Goal: Task Accomplishment & Management: Manage account settings

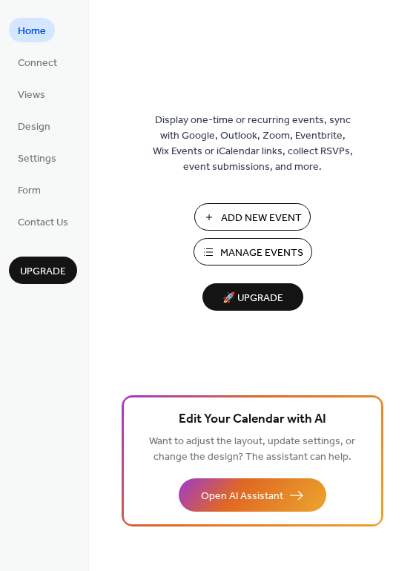
click at [245, 252] on span "Manage Events" at bounding box center [261, 253] width 83 height 16
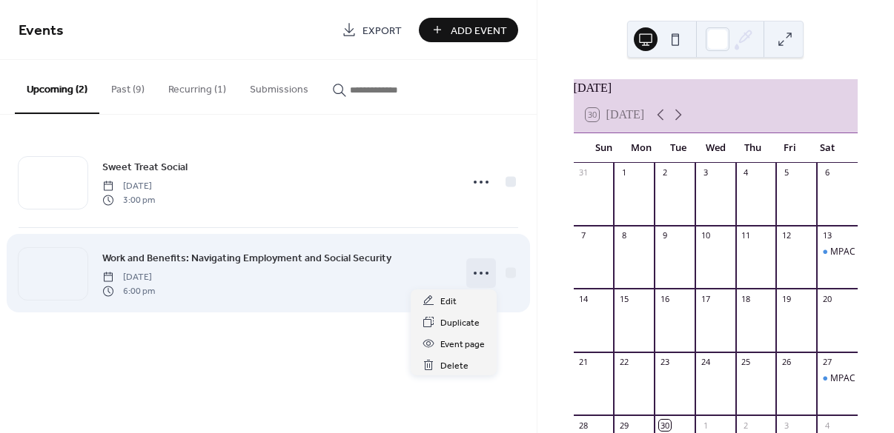
click at [476, 270] on icon at bounding box center [481, 274] width 24 height 24
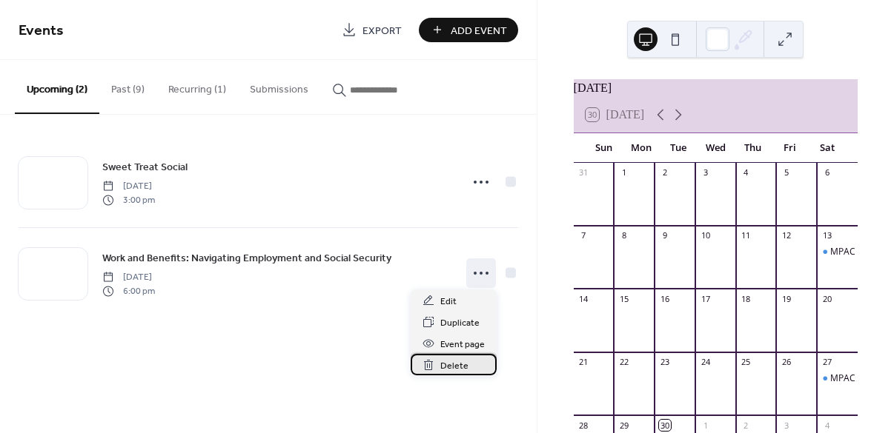
click at [449, 362] on span "Delete" at bounding box center [454, 367] width 28 height 16
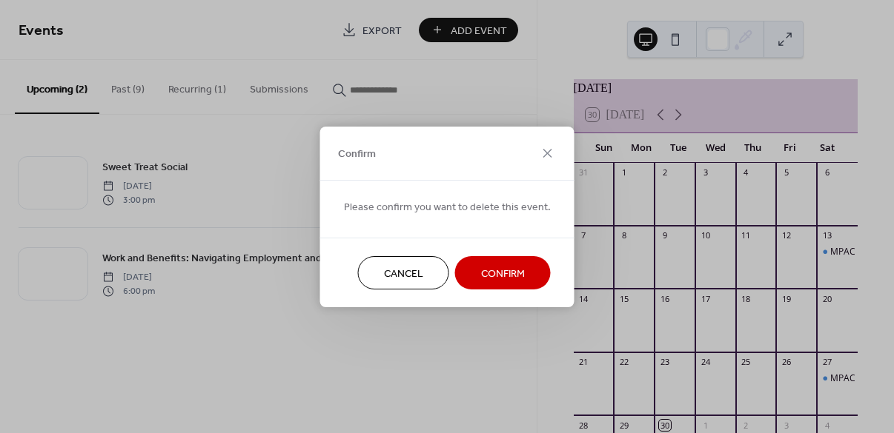
click at [506, 280] on span "Confirm" at bounding box center [503, 274] width 44 height 16
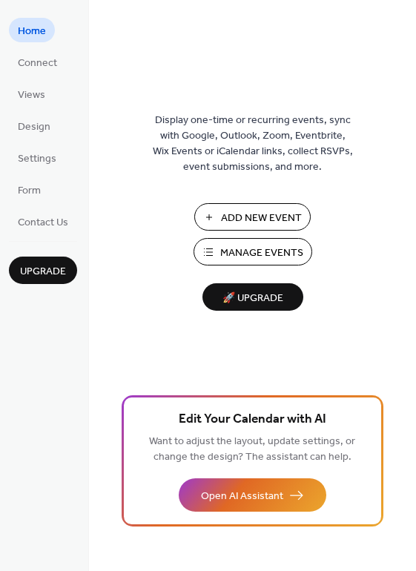
click at [253, 248] on span "Manage Events" at bounding box center [261, 253] width 83 height 16
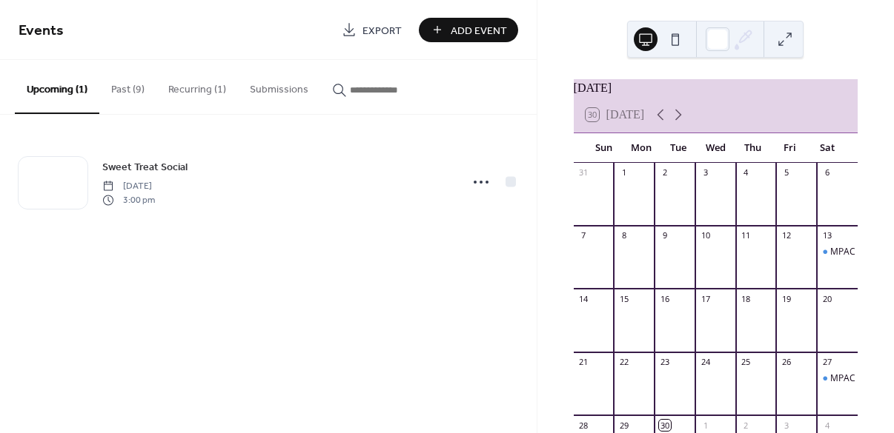
click at [202, 87] on button "Recurring (1)" at bounding box center [197, 86] width 82 height 53
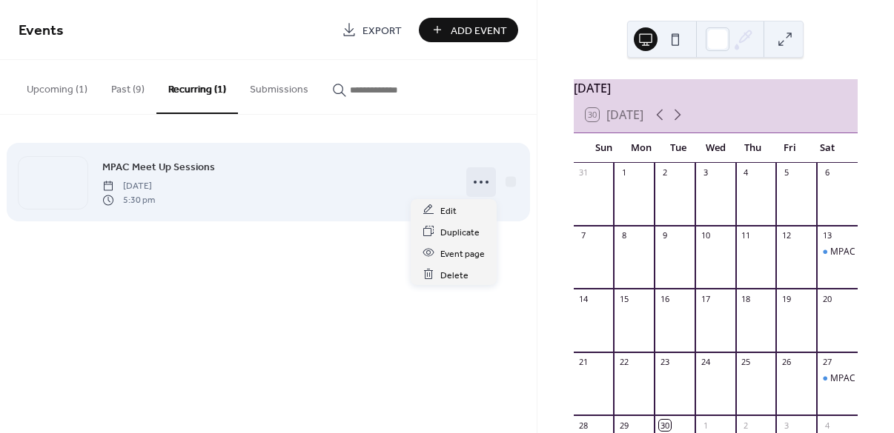
click at [476, 170] on icon at bounding box center [481, 182] width 24 height 24
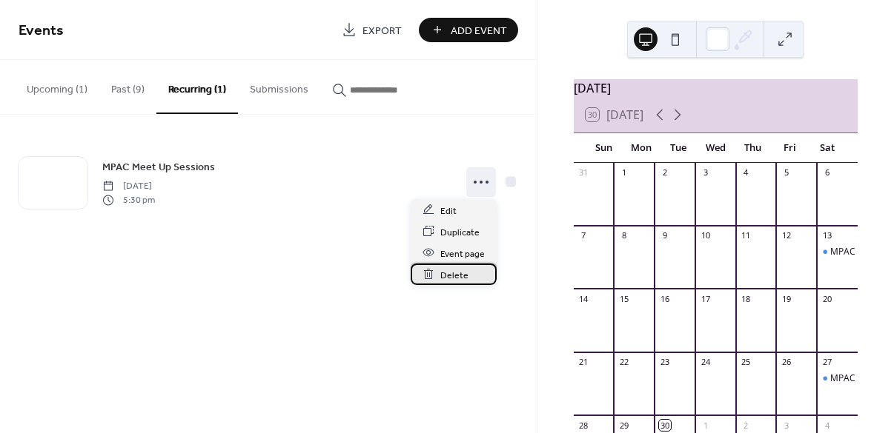
click at [445, 275] on span "Delete" at bounding box center [454, 276] width 28 height 16
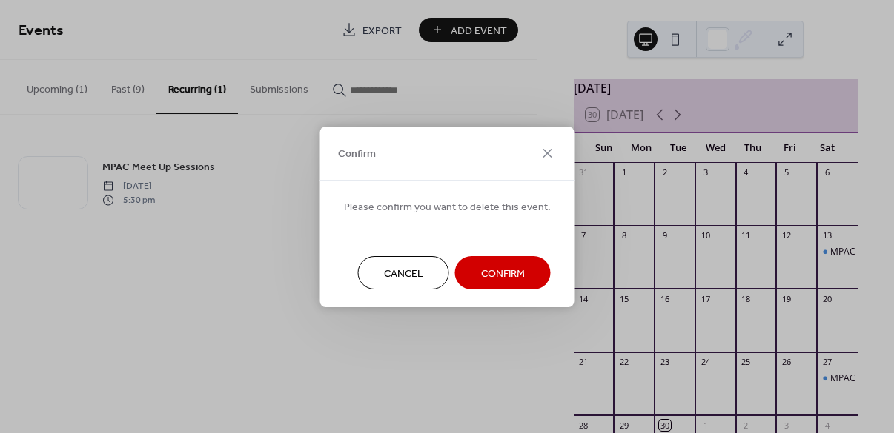
click at [503, 271] on span "Confirm" at bounding box center [503, 274] width 44 height 16
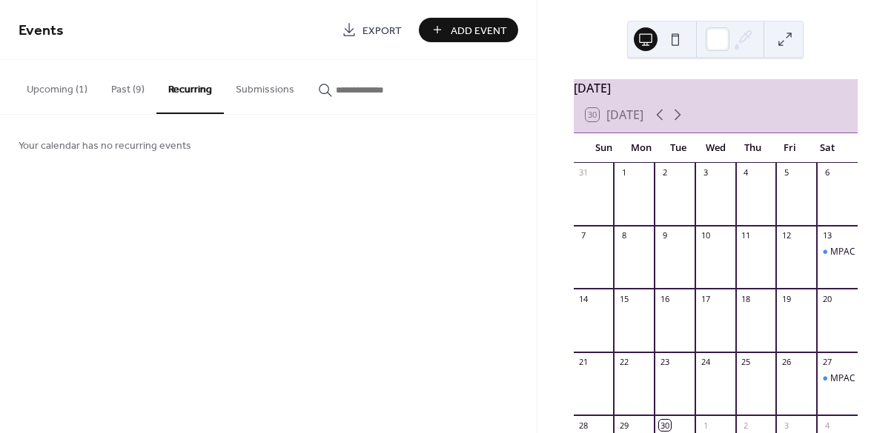
click at [194, 88] on button "Recurring" at bounding box center [189, 87] width 67 height 54
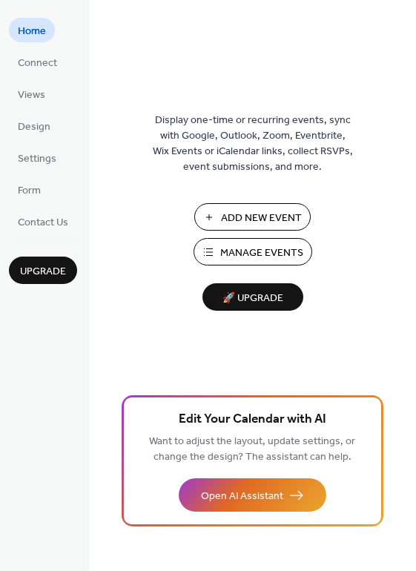
click at [250, 248] on span "Manage Events" at bounding box center [261, 253] width 83 height 16
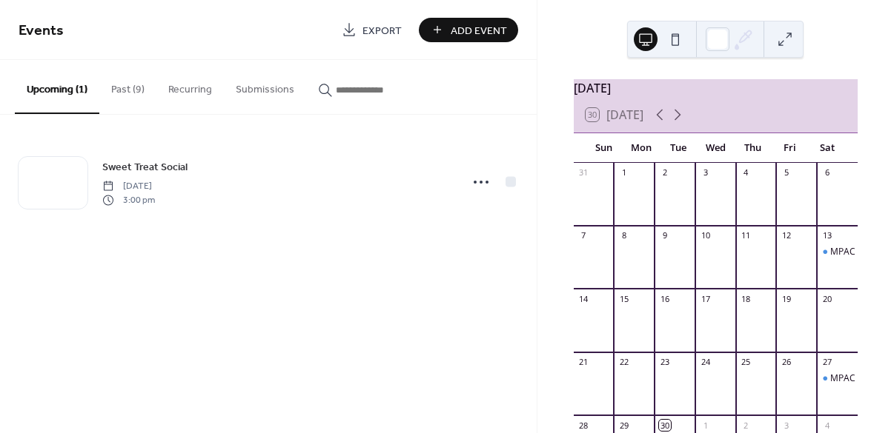
click at [201, 85] on button "Recurring" at bounding box center [189, 86] width 67 height 53
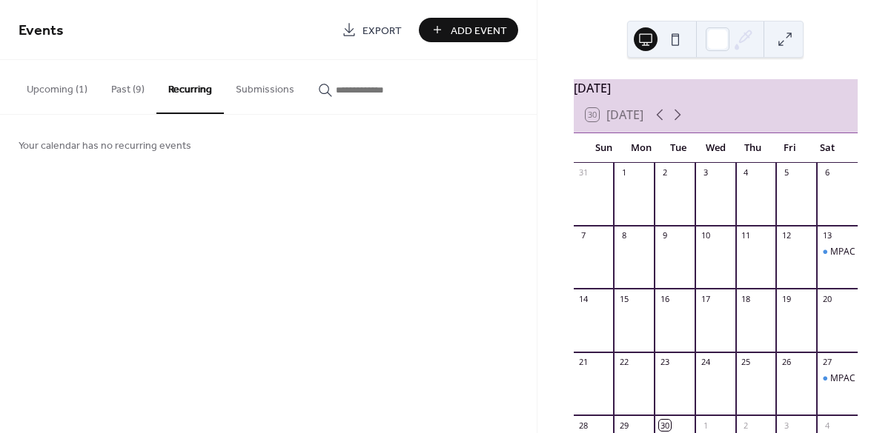
click at [270, 82] on button "Submissions" at bounding box center [265, 86] width 82 height 53
click at [126, 87] on button "Past (9)" at bounding box center [127, 86] width 57 height 53
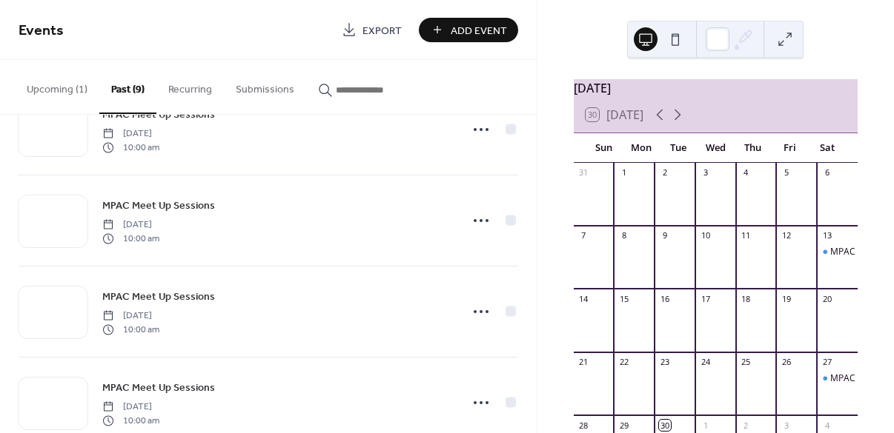
scroll to position [233, 0]
click at [531, 288] on div "MPAC Meet Up Sessions [DATE] 10:00 am MPAC Meet Up Sessions [DATE] 10:00 am MPA…" at bounding box center [268, 274] width 537 height 319
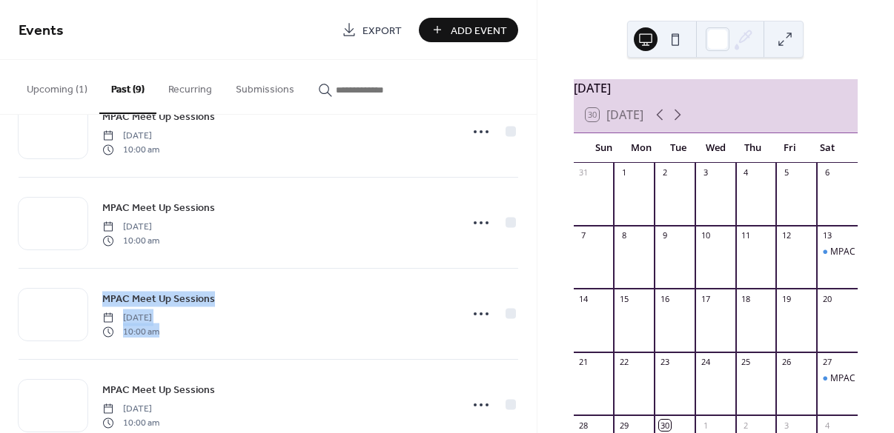
drag, startPoint x: 529, startPoint y: 278, endPoint x: 523, endPoint y: 239, distance: 39.0
click at [523, 239] on div "MPAC Meet Up Sessions [DATE] 10:00 am MPAC Meet Up Sessions [DATE] 10:00 am MPA…" at bounding box center [268, 274] width 537 height 319
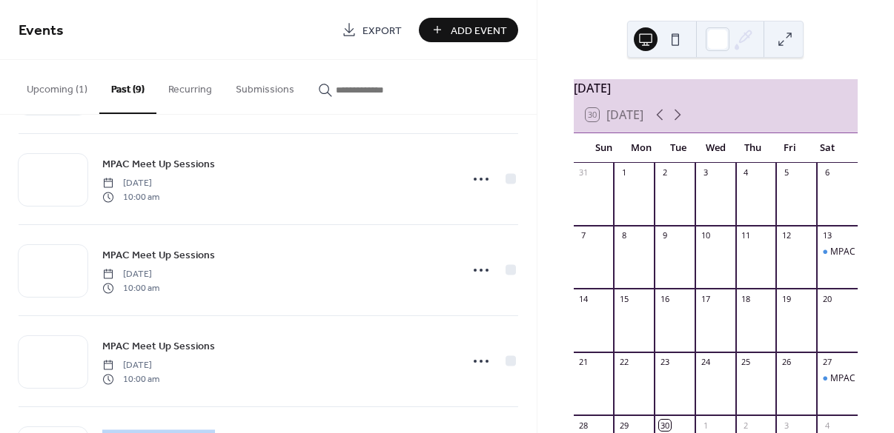
scroll to position [0, 0]
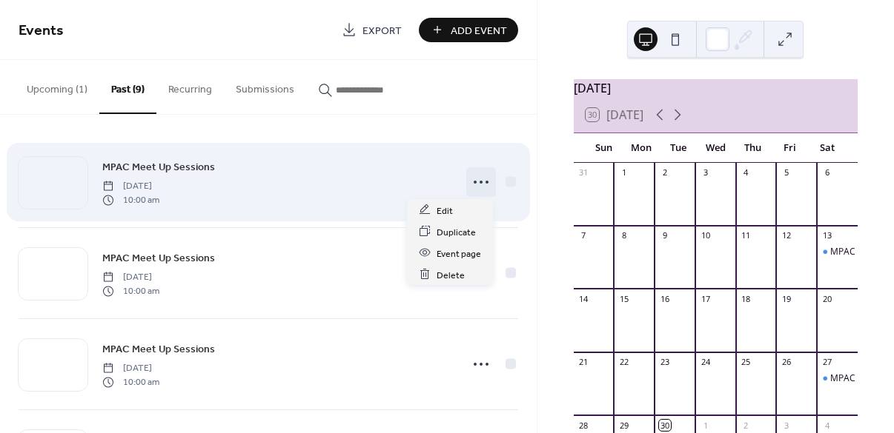
click at [476, 173] on icon at bounding box center [481, 182] width 24 height 24
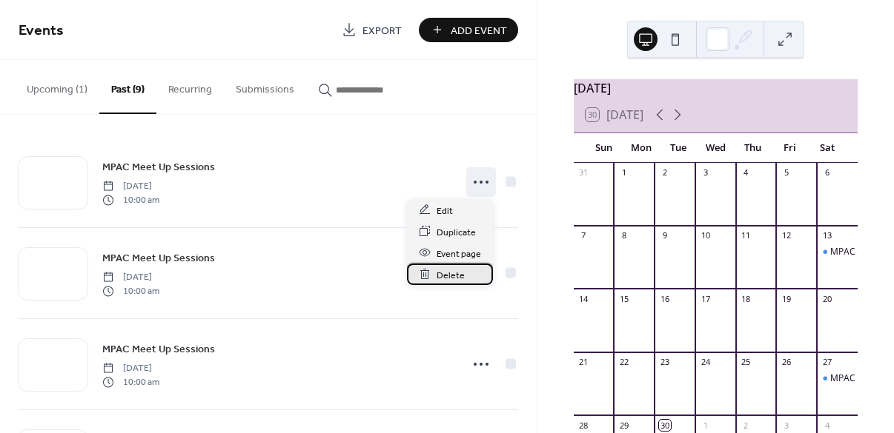
click at [451, 278] on span "Delete" at bounding box center [450, 276] width 28 height 16
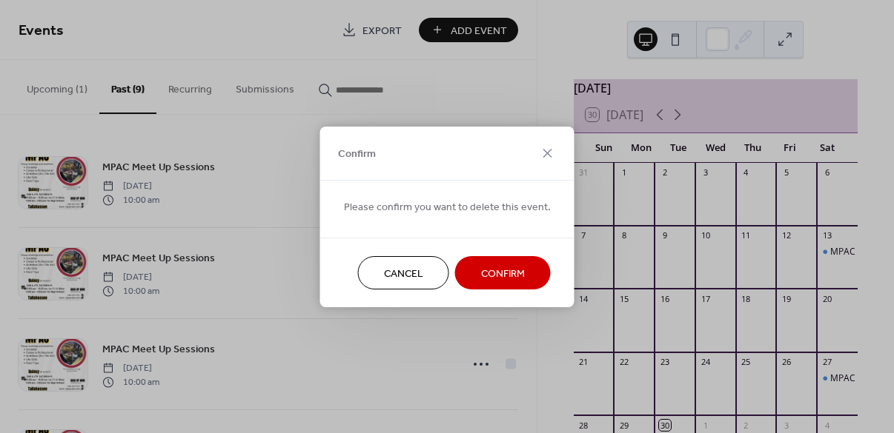
click at [485, 274] on span "Confirm" at bounding box center [503, 274] width 44 height 16
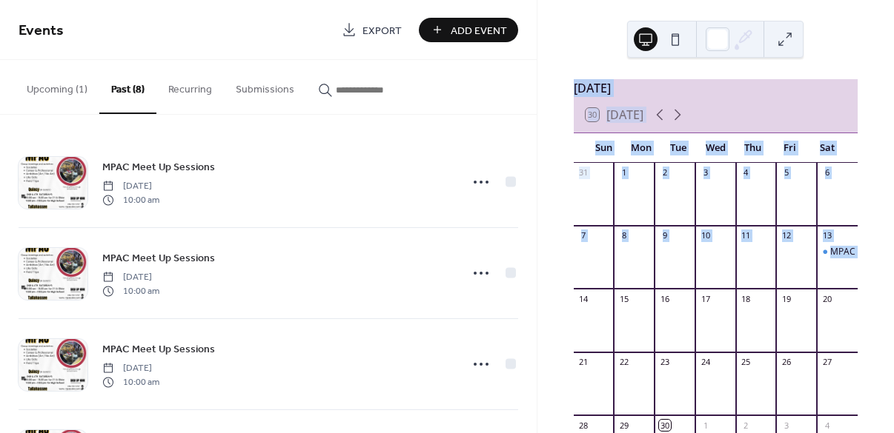
drag, startPoint x: 889, startPoint y: 79, endPoint x: 910, endPoint y: 276, distance: 198.2
click at [893, 276] on html "Events Export Add Event Upcoming (1) Past (8) Recurring Submissions Sweet Treat…" at bounding box center [447, 216] width 894 height 433
click at [826, 44] on div "[DATE] 30 [DATE] Sun Mon Tue Wed Thu Fri Sat 31 1 2 3 4 5 6 7 8 9 10 11 12 13 M…" at bounding box center [715, 216] width 356 height 433
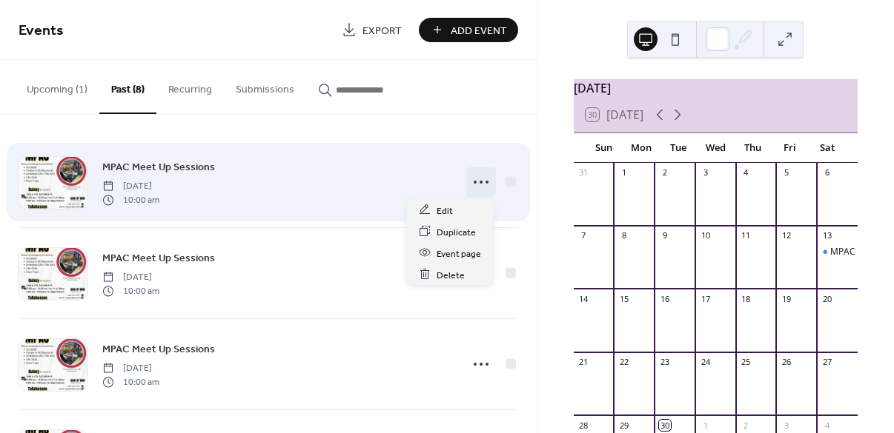
click at [476, 178] on icon at bounding box center [481, 182] width 24 height 24
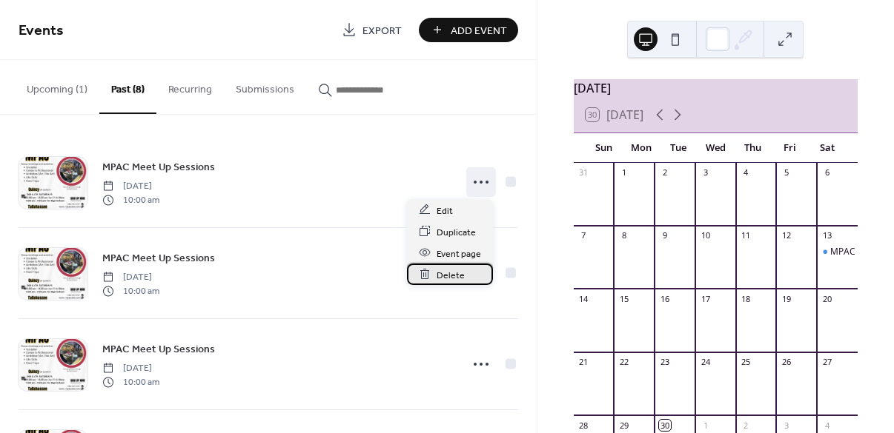
click at [448, 270] on span "Delete" at bounding box center [450, 276] width 28 height 16
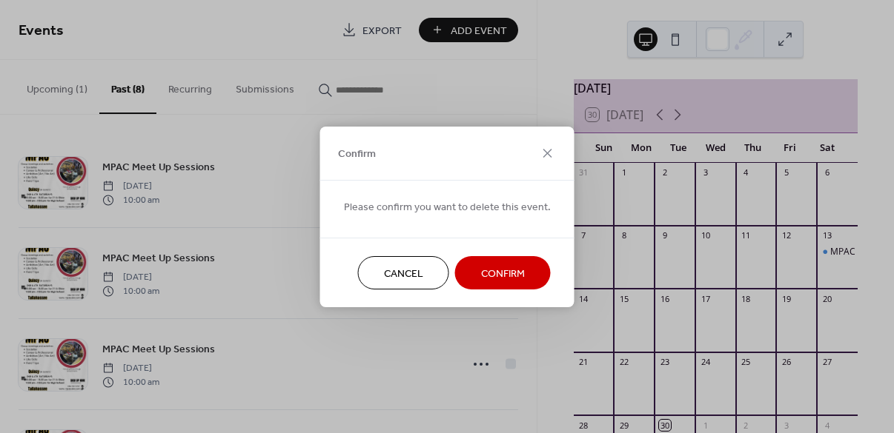
click at [503, 267] on span "Confirm" at bounding box center [503, 274] width 44 height 16
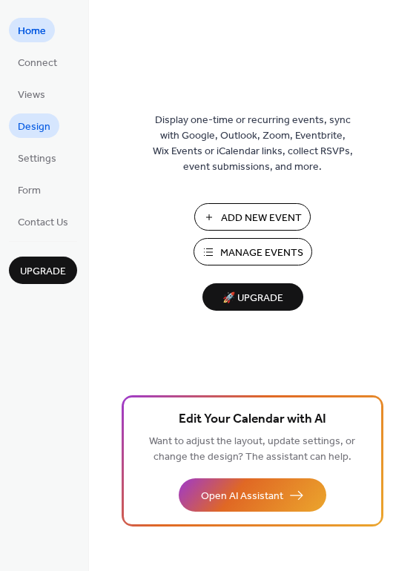
click at [27, 135] on span "Design" at bounding box center [34, 127] width 33 height 16
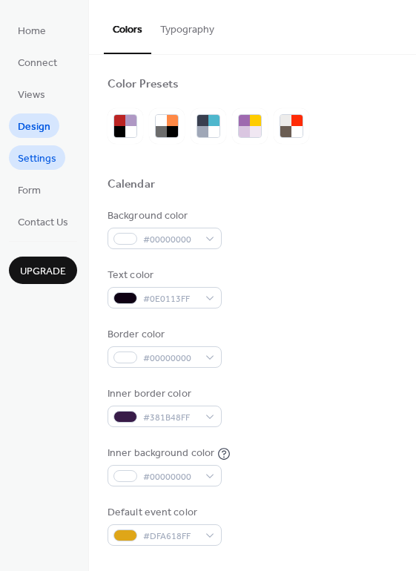
click at [33, 156] on span "Settings" at bounding box center [37, 159] width 39 height 16
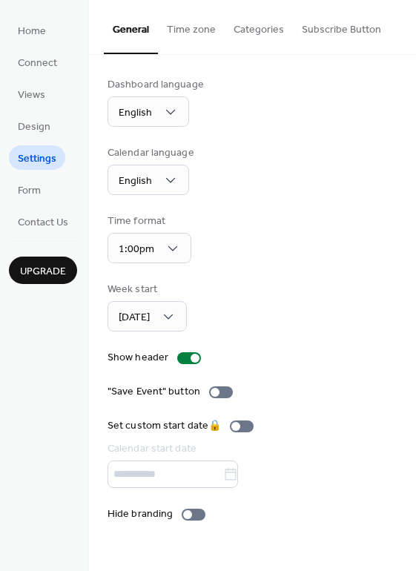
click at [183, 29] on button "Time zone" at bounding box center [191, 26] width 67 height 53
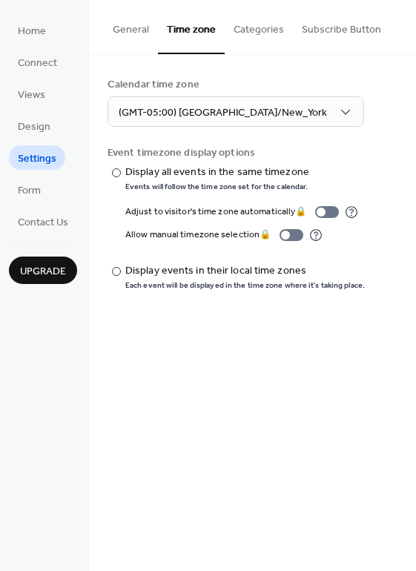
click at [274, 25] on button "Categories" at bounding box center [259, 26] width 68 height 53
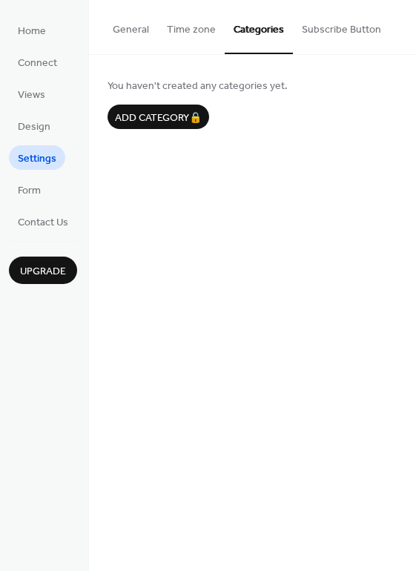
click at [330, 24] on button "Subscribe Button" at bounding box center [341, 26] width 97 height 53
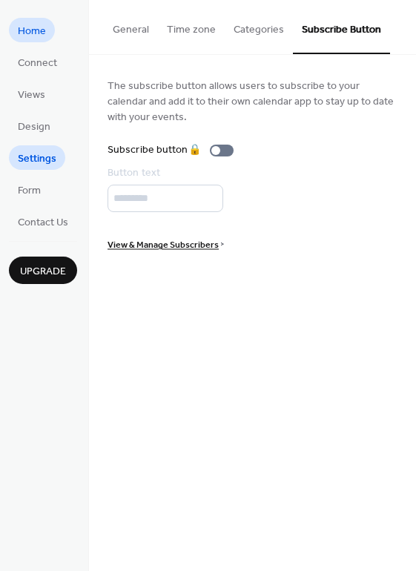
click at [21, 30] on span "Home" at bounding box center [32, 32] width 28 height 16
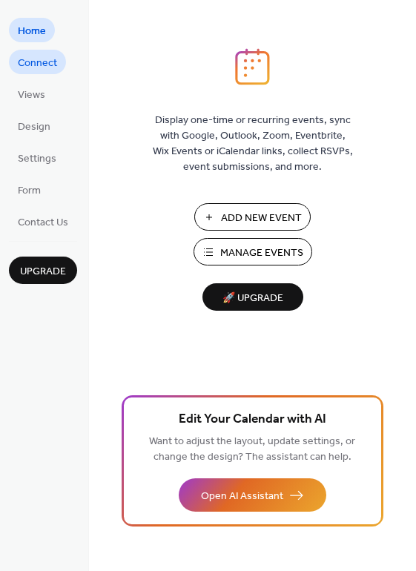
click at [24, 66] on span "Connect" at bounding box center [37, 64] width 39 height 16
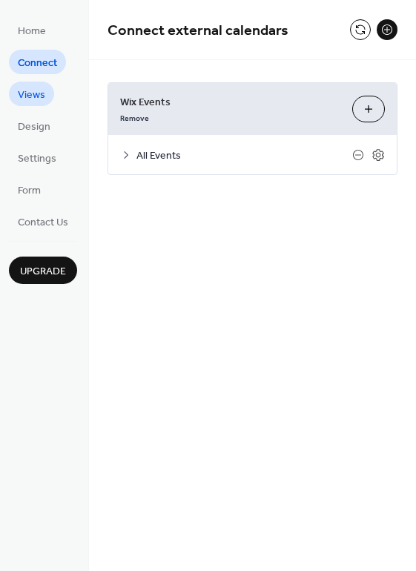
click at [28, 98] on span "Views" at bounding box center [31, 95] width 27 height 16
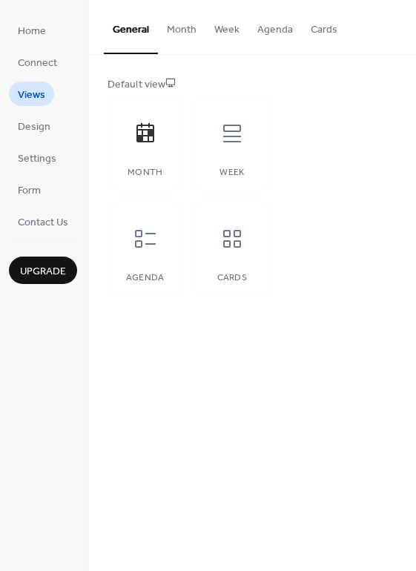
click at [270, 28] on button "Agenda" at bounding box center [274, 26] width 53 height 53
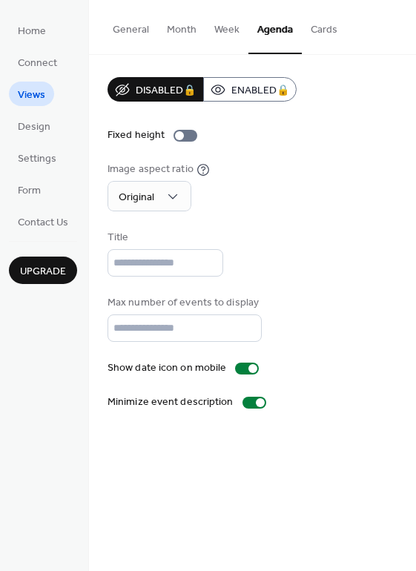
click at [313, 28] on button "Cards" at bounding box center [324, 26] width 44 height 53
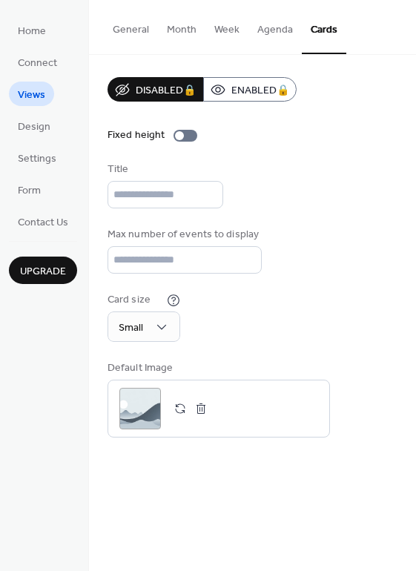
click at [268, 25] on button "Agenda" at bounding box center [274, 26] width 53 height 53
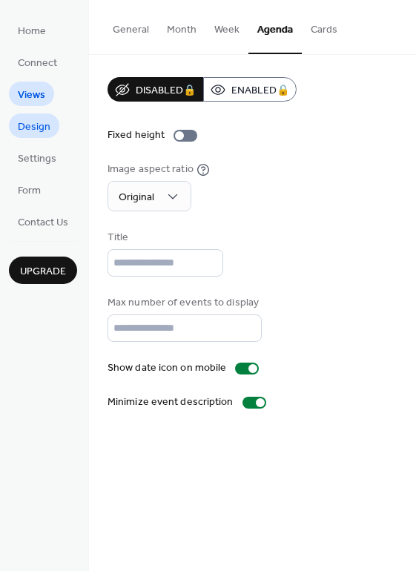
click at [30, 129] on span "Design" at bounding box center [34, 127] width 33 height 16
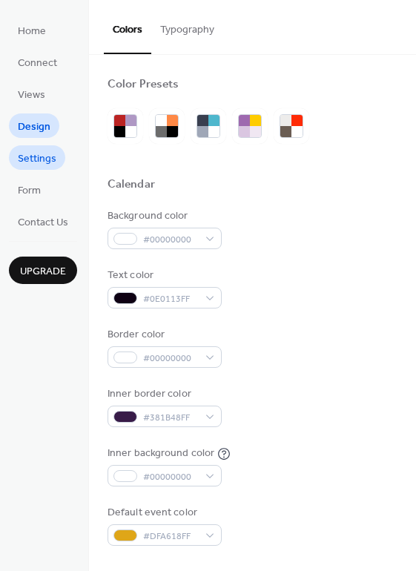
click at [45, 155] on span "Settings" at bounding box center [37, 159] width 39 height 16
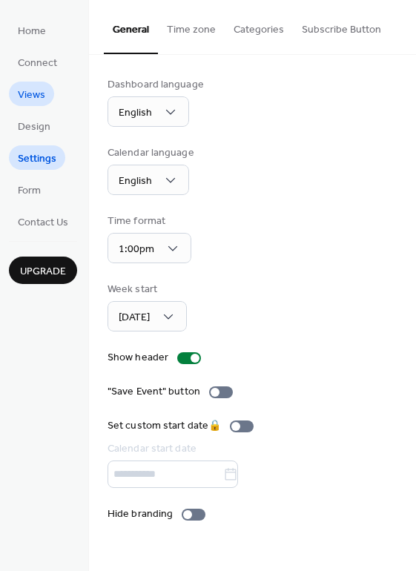
click at [39, 92] on span "Views" at bounding box center [31, 95] width 27 height 16
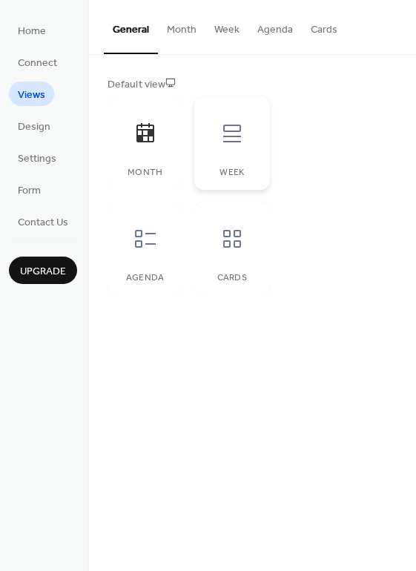
click at [234, 138] on icon at bounding box center [232, 134] width 24 height 24
click at [149, 237] on icon at bounding box center [145, 239] width 24 height 24
click at [349, 120] on div "Default view Month Week Agenda Cards" at bounding box center [252, 186] width 290 height 218
click at [234, 225] on div at bounding box center [232, 238] width 44 height 44
click at [39, 124] on span "Design" at bounding box center [34, 127] width 33 height 16
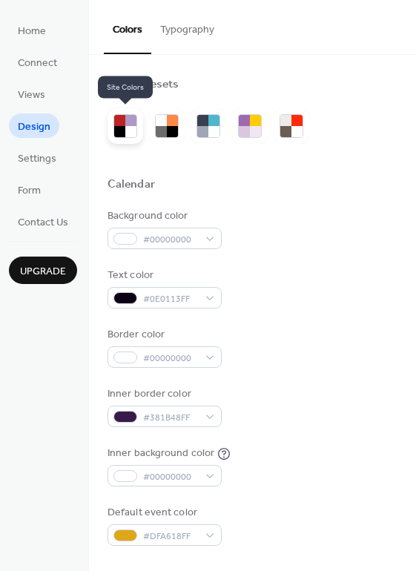
click at [128, 123] on div at bounding box center [130, 120] width 11 height 11
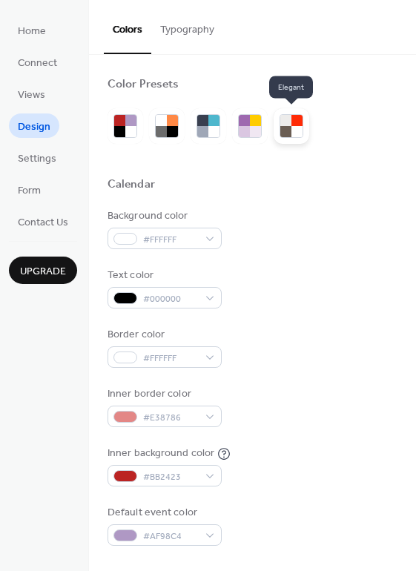
click at [289, 122] on div at bounding box center [285, 120] width 11 height 11
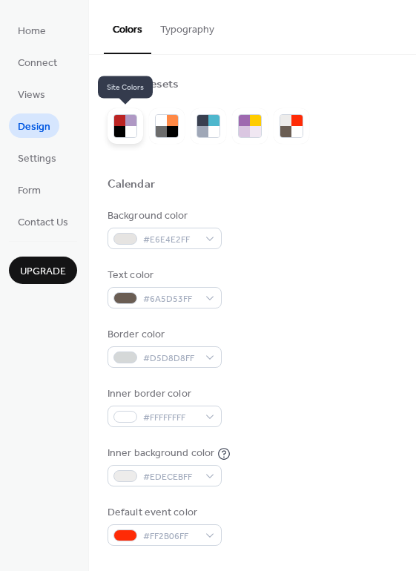
click at [123, 121] on div at bounding box center [119, 120] width 11 height 11
